Goal: Task Accomplishment & Management: Use online tool/utility

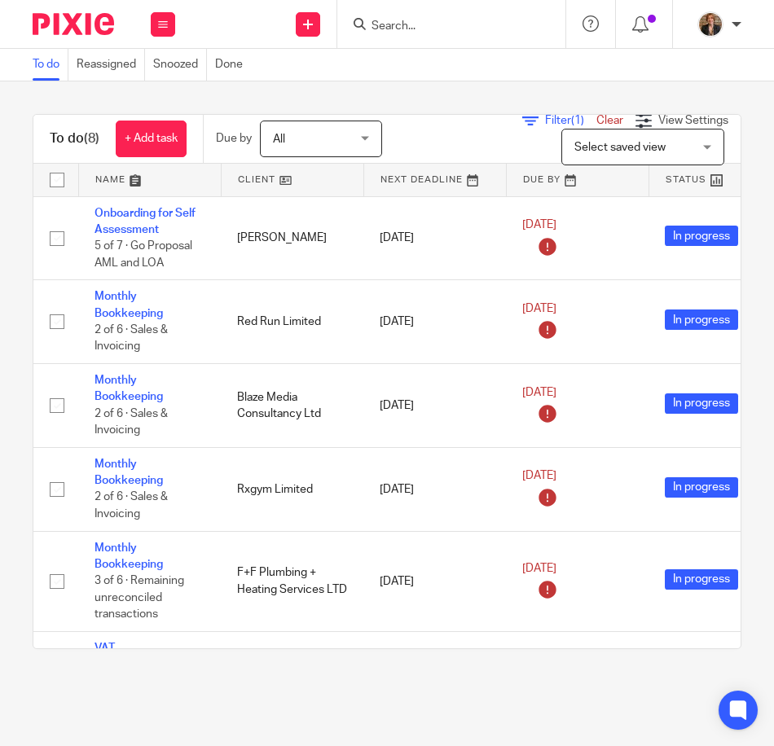
drag, startPoint x: 442, startPoint y: 31, endPoint x: 439, endPoint y: 44, distance: 13.4
click at [439, 43] on div at bounding box center [451, 24] width 228 height 48
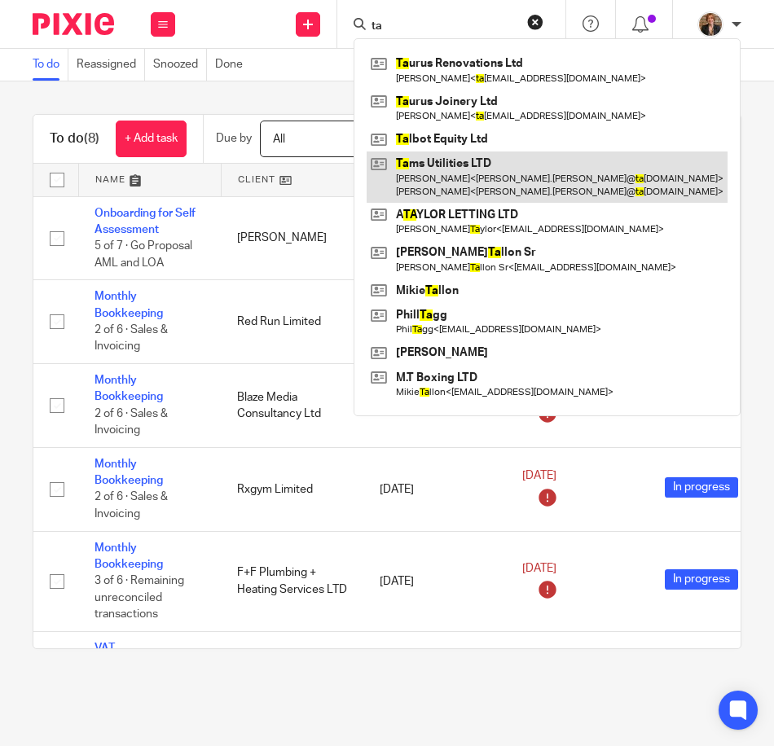
type input "ta"
click at [511, 175] on link at bounding box center [546, 176] width 361 height 50
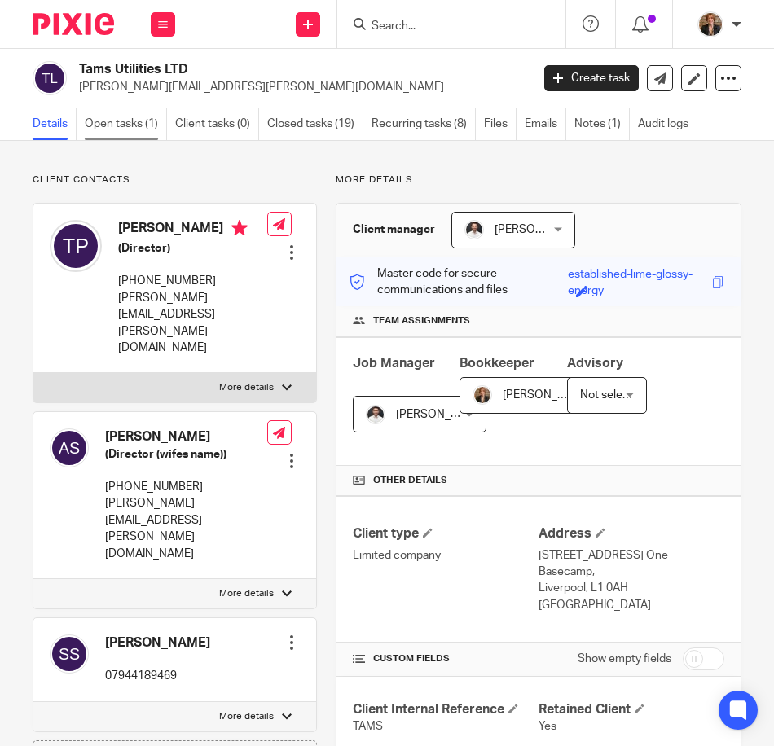
click at [115, 121] on link "Open tasks (1)" at bounding box center [126, 124] width 82 height 32
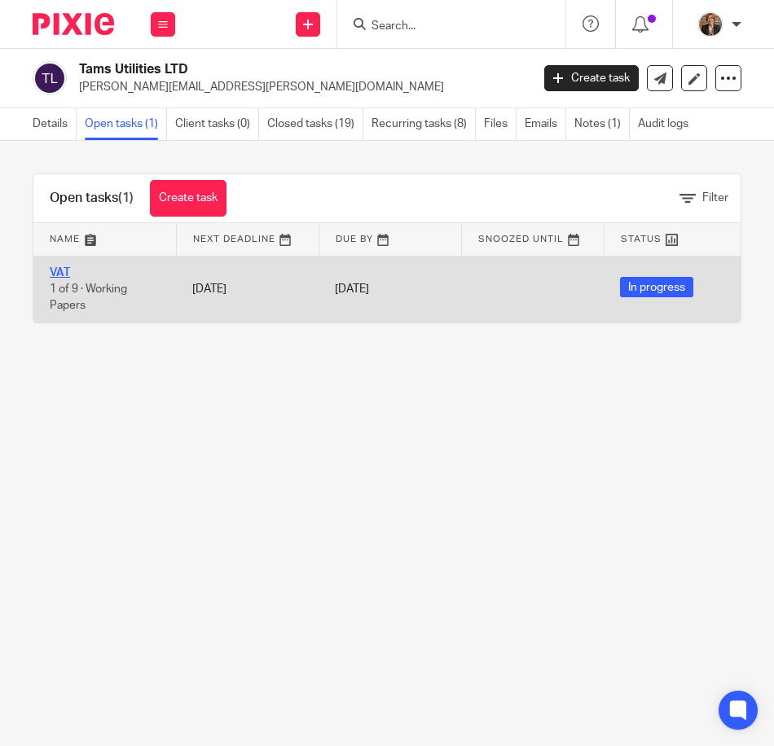
click at [56, 275] on link "VAT" at bounding box center [60, 272] width 20 height 11
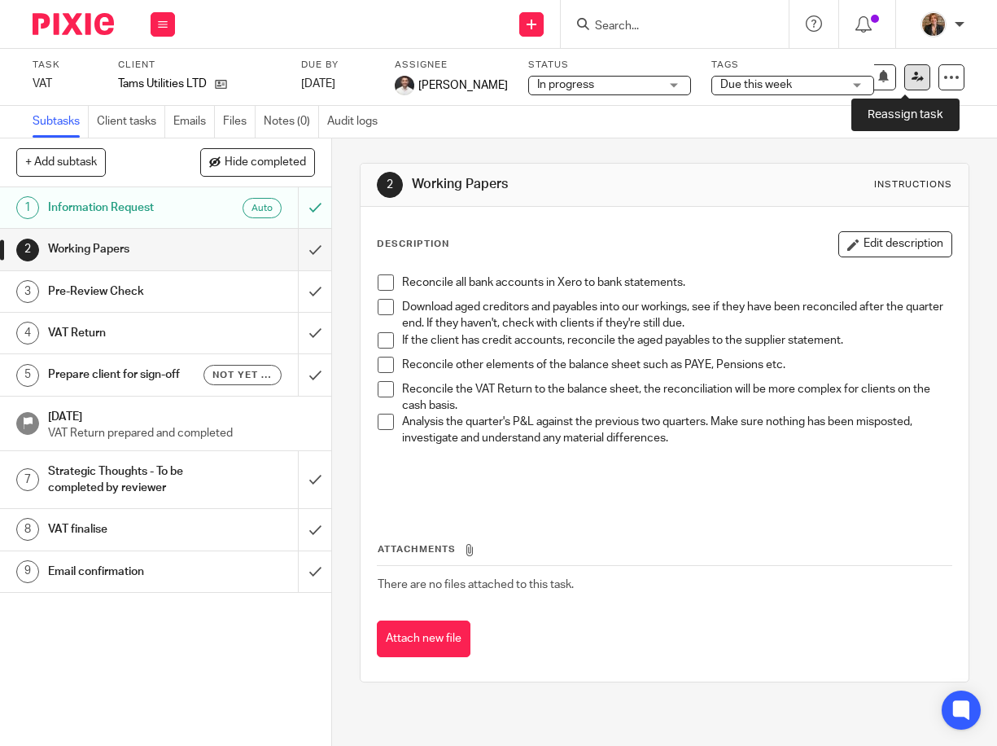
click at [773, 67] on link at bounding box center [918, 77] width 26 height 26
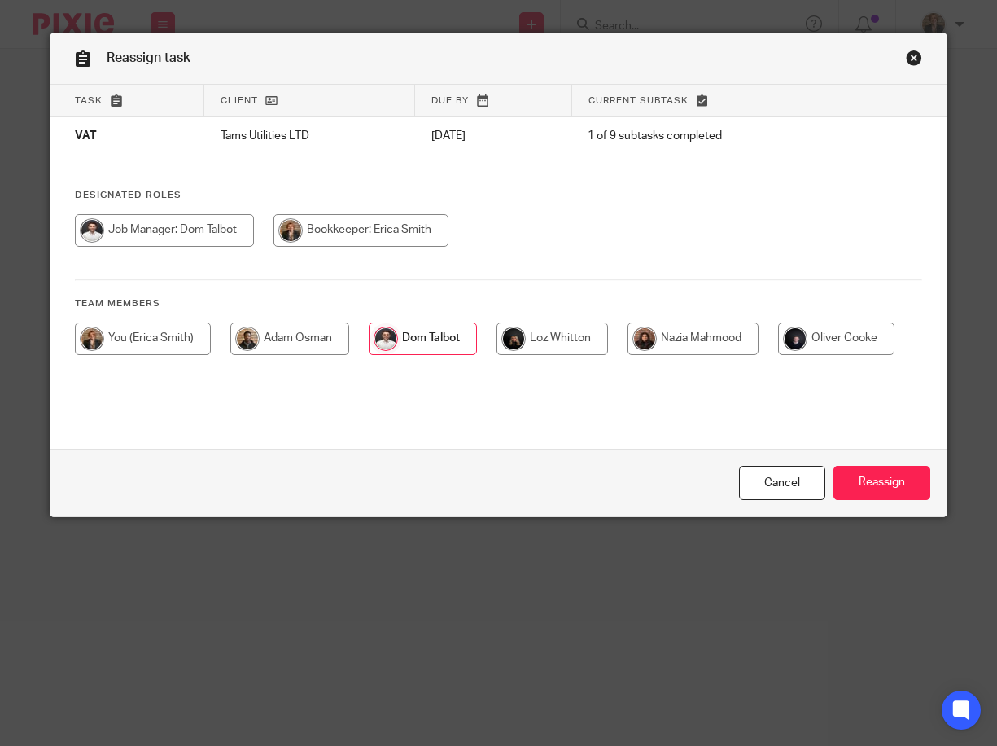
click at [344, 241] on input "radio" at bounding box center [361, 230] width 175 height 33
radio input "true"
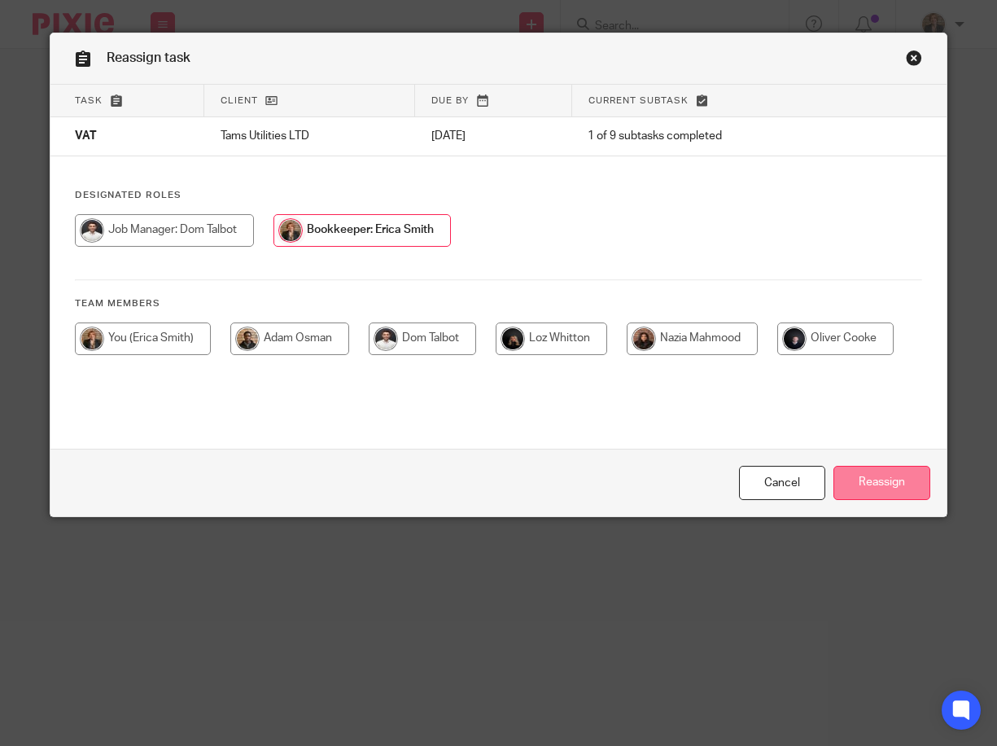
click at [892, 477] on input "Reassign" at bounding box center [882, 483] width 97 height 35
